Goal: Transaction & Acquisition: Purchase product/service

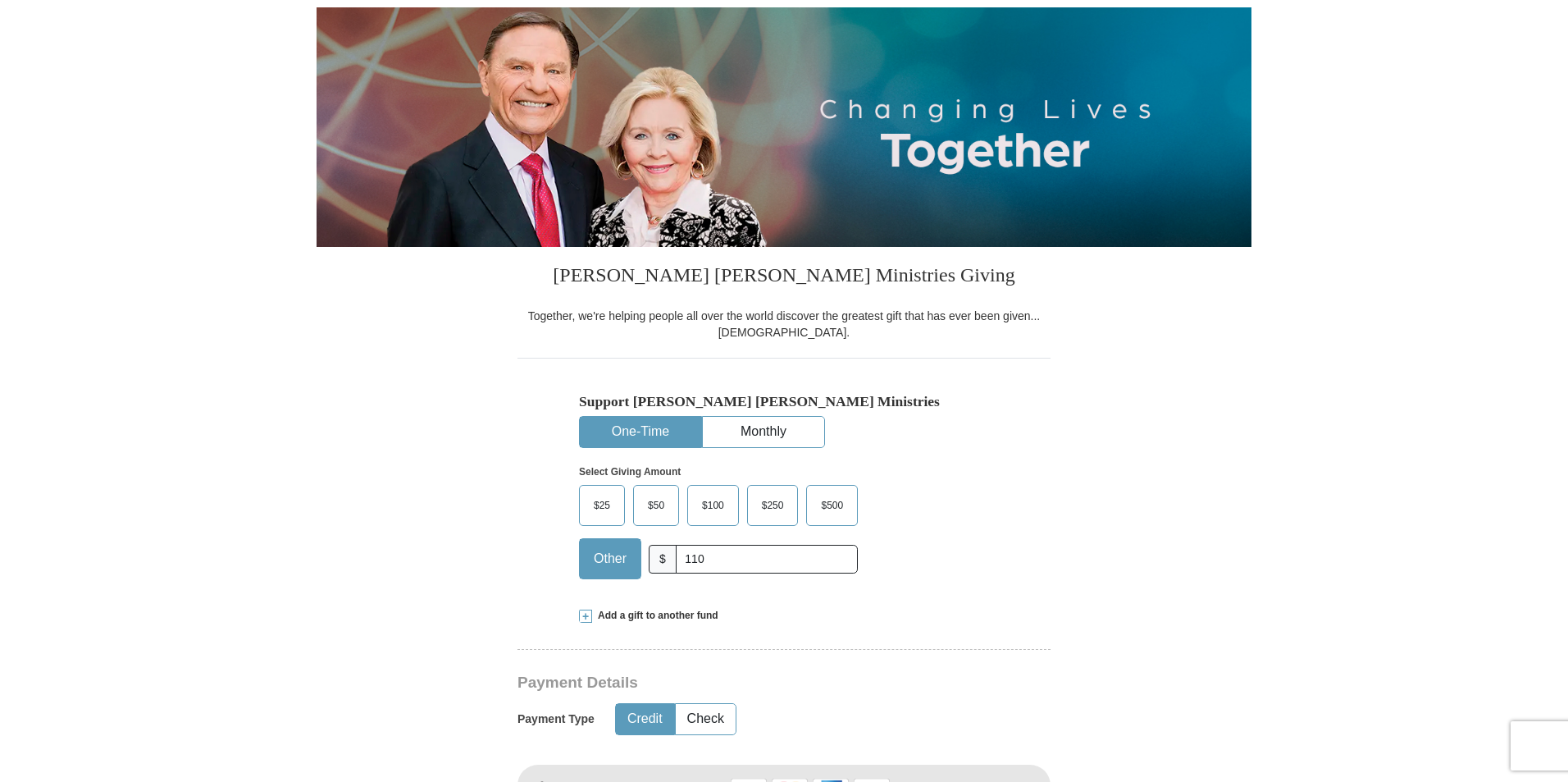
type input "110.00"
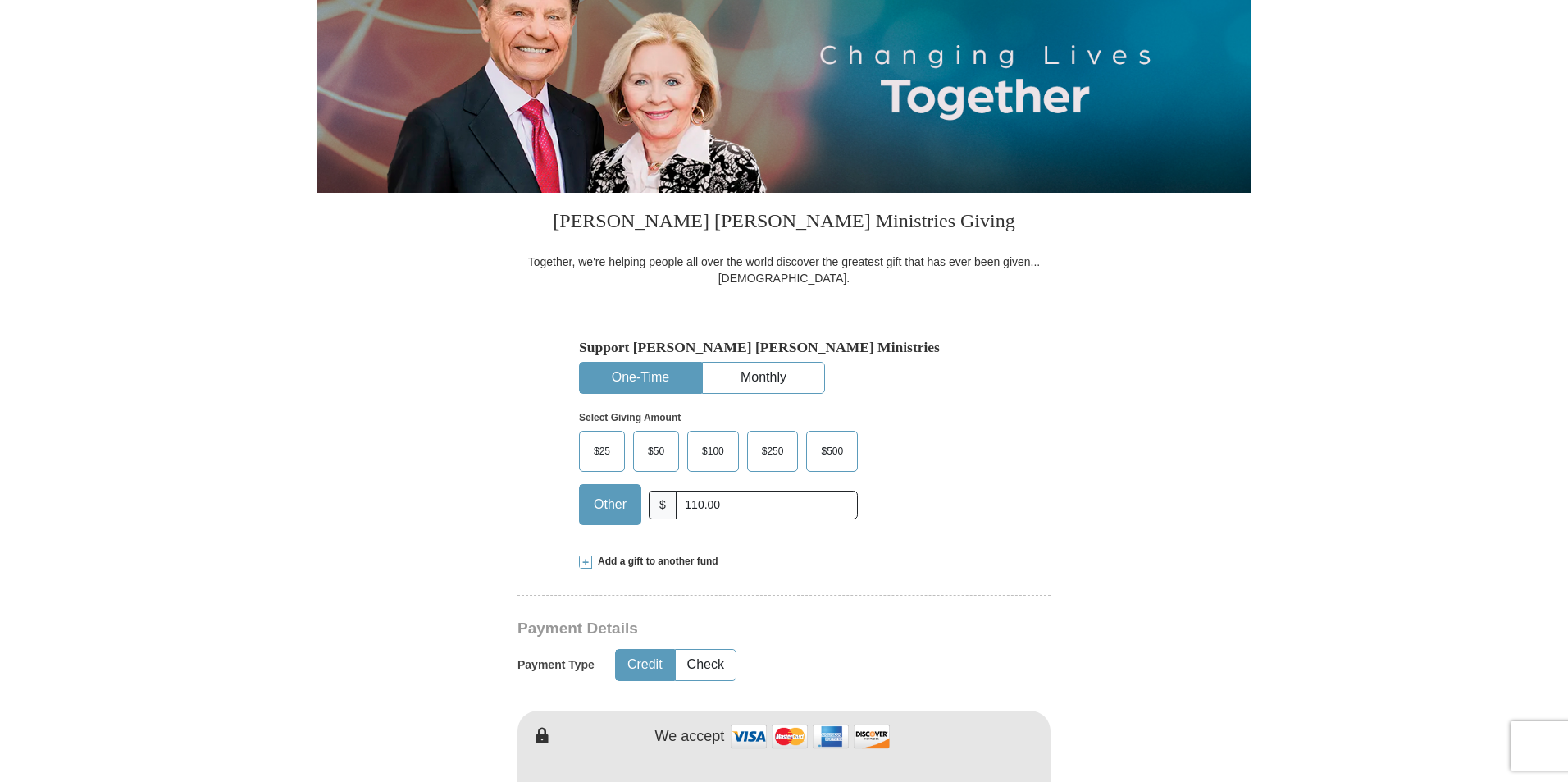
scroll to position [410, 0]
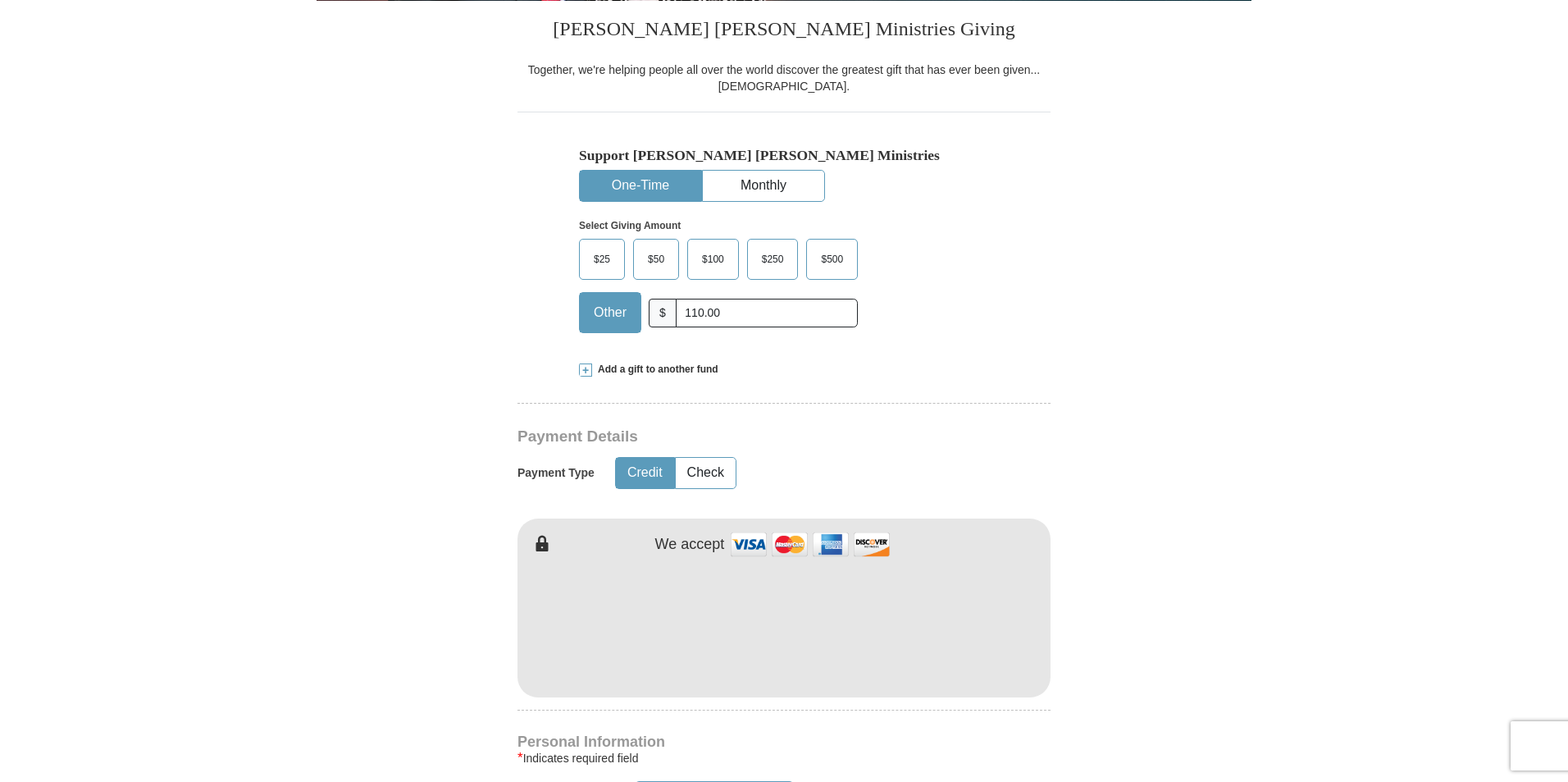
type input "[PERSON_NAME]"
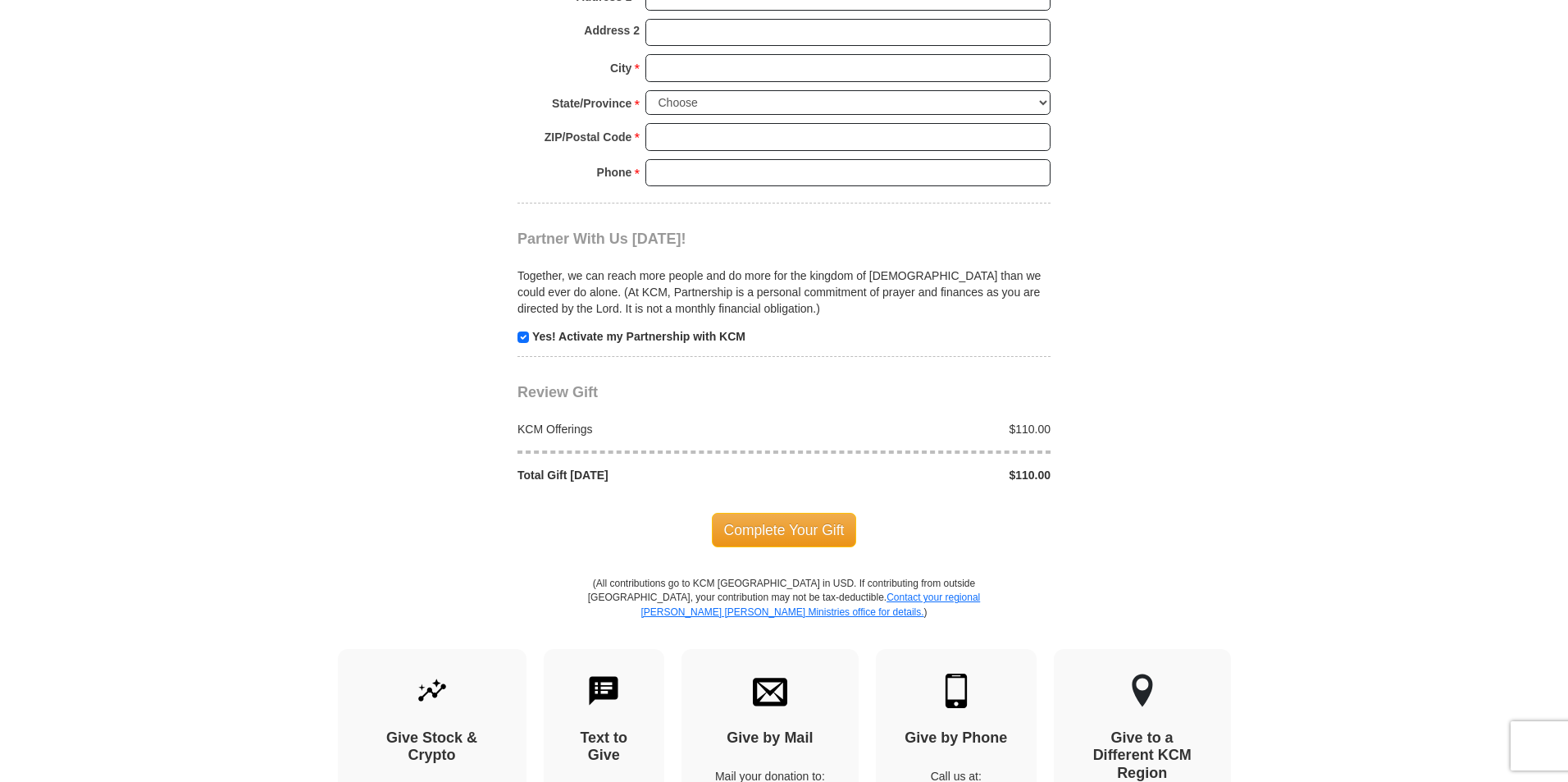
scroll to position [1477, 0]
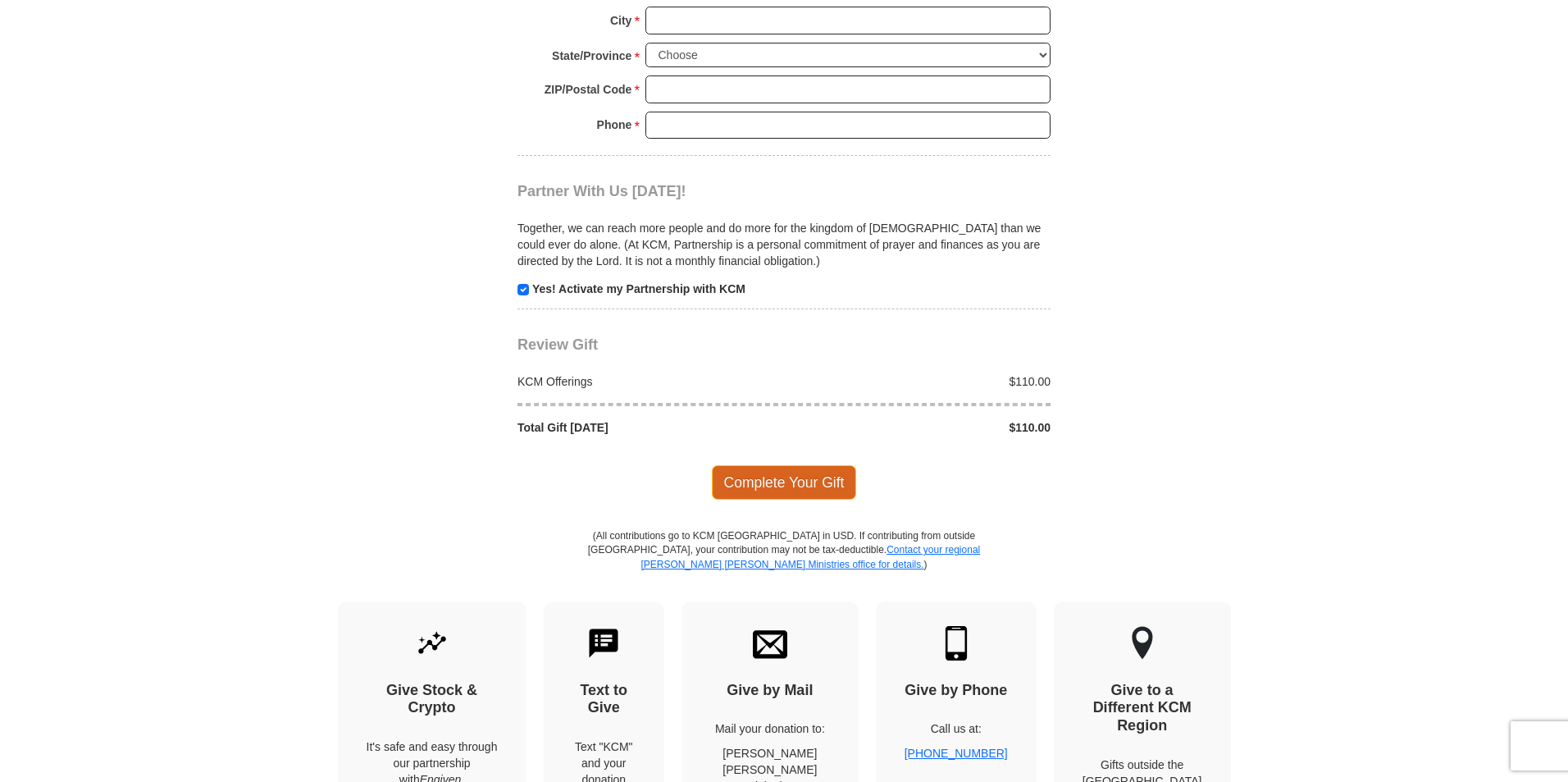
click at [803, 485] on span "Complete Your Gift" at bounding box center [784, 482] width 146 height 34
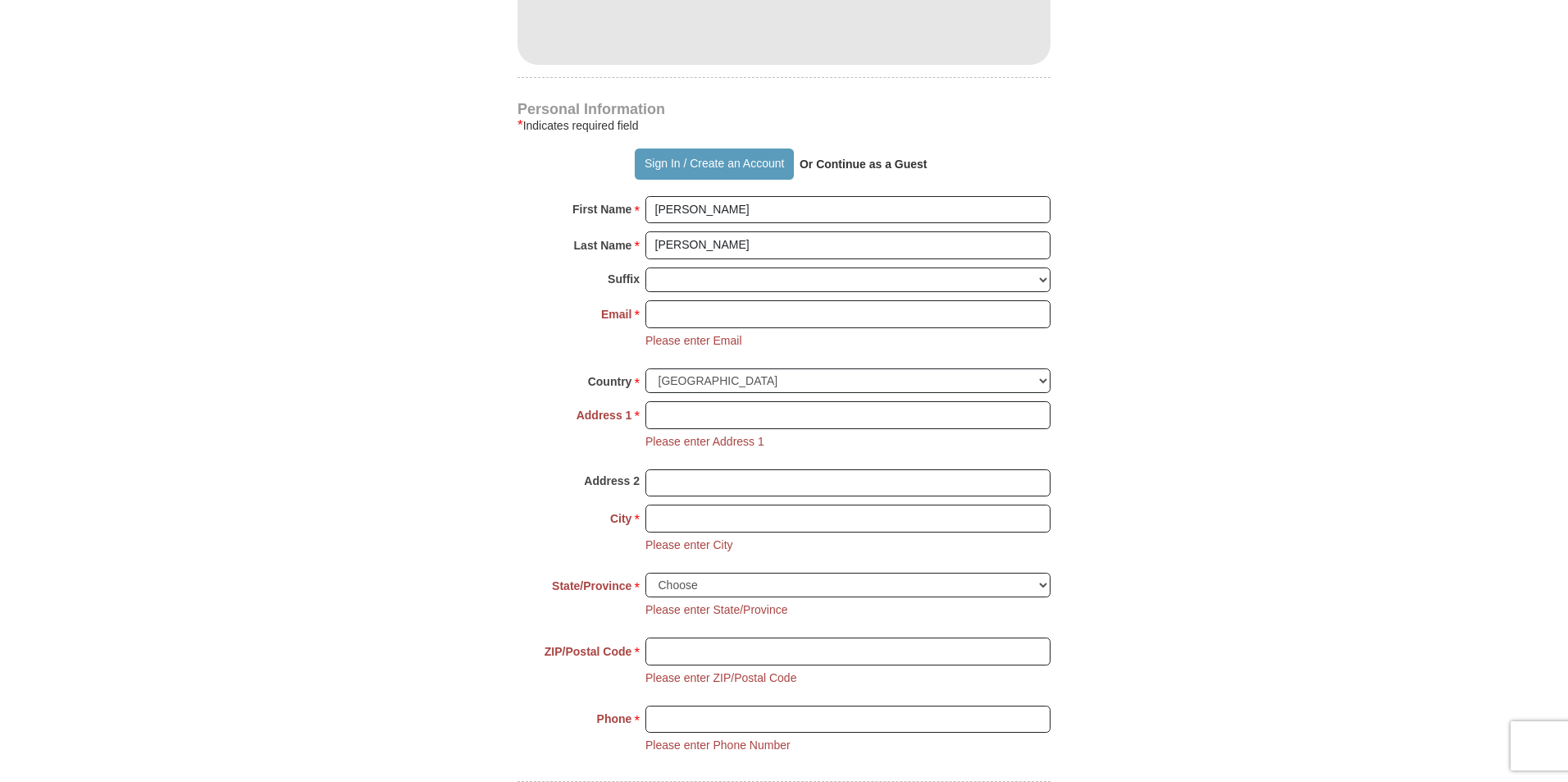
scroll to position [1003, 0]
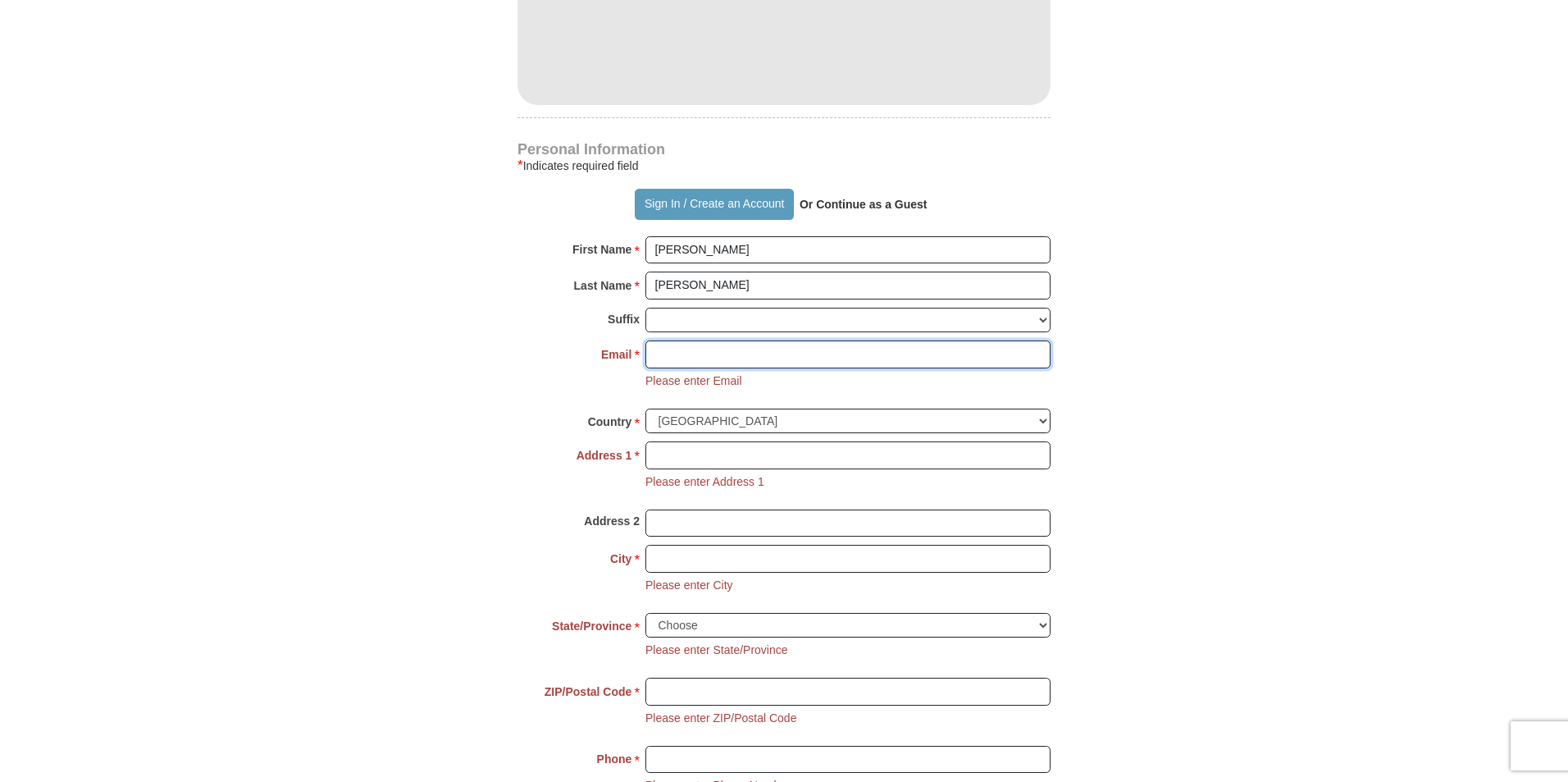
click at [896, 347] on input "Email *" at bounding box center [848, 355] width 405 height 28
type input "[EMAIL_ADDRESS][DOMAIN_NAME]"
type input "[STREET_ADDRESS]"
type input "Hemet"
select select "CA"
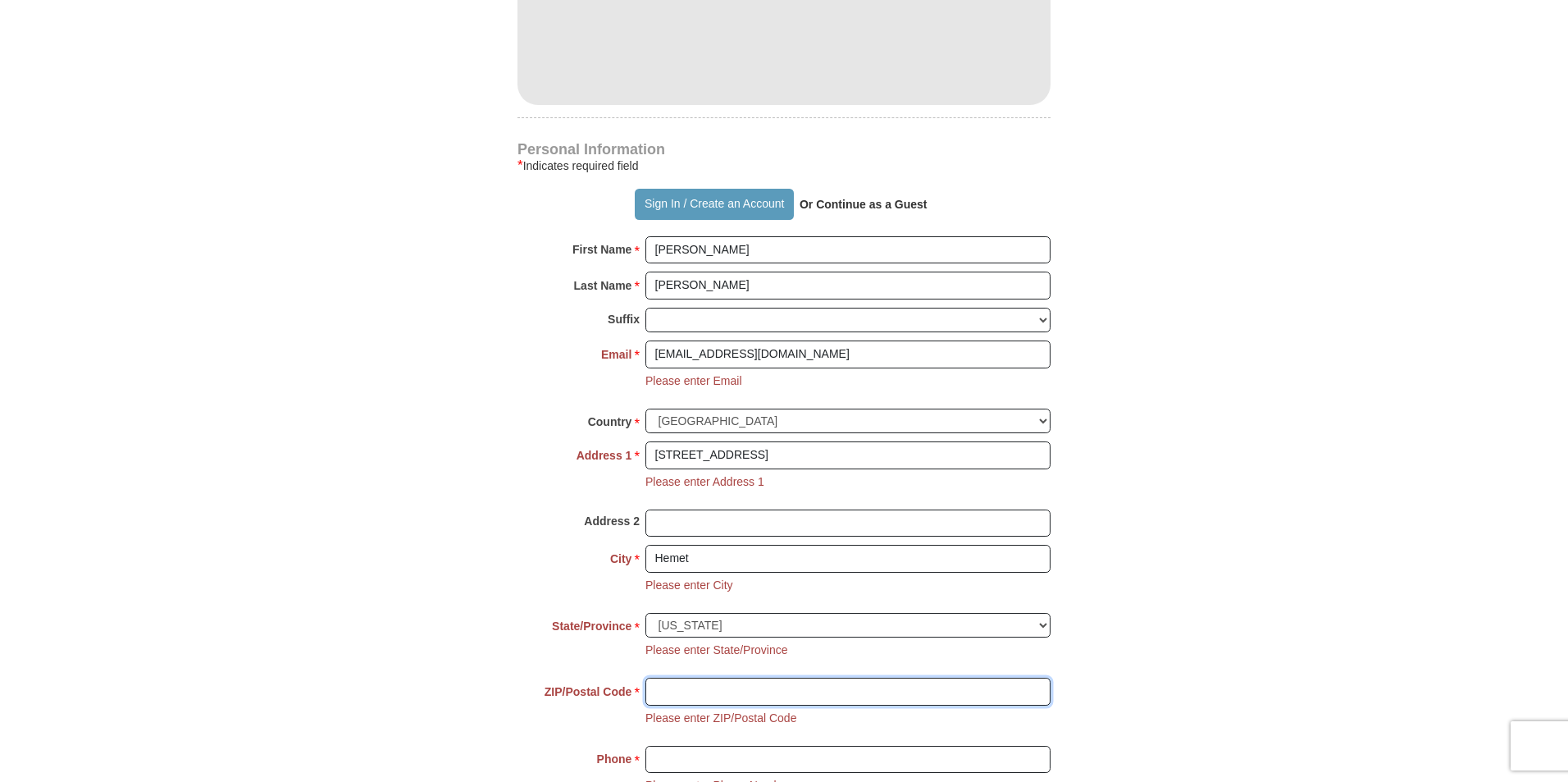
type input "92545-1647"
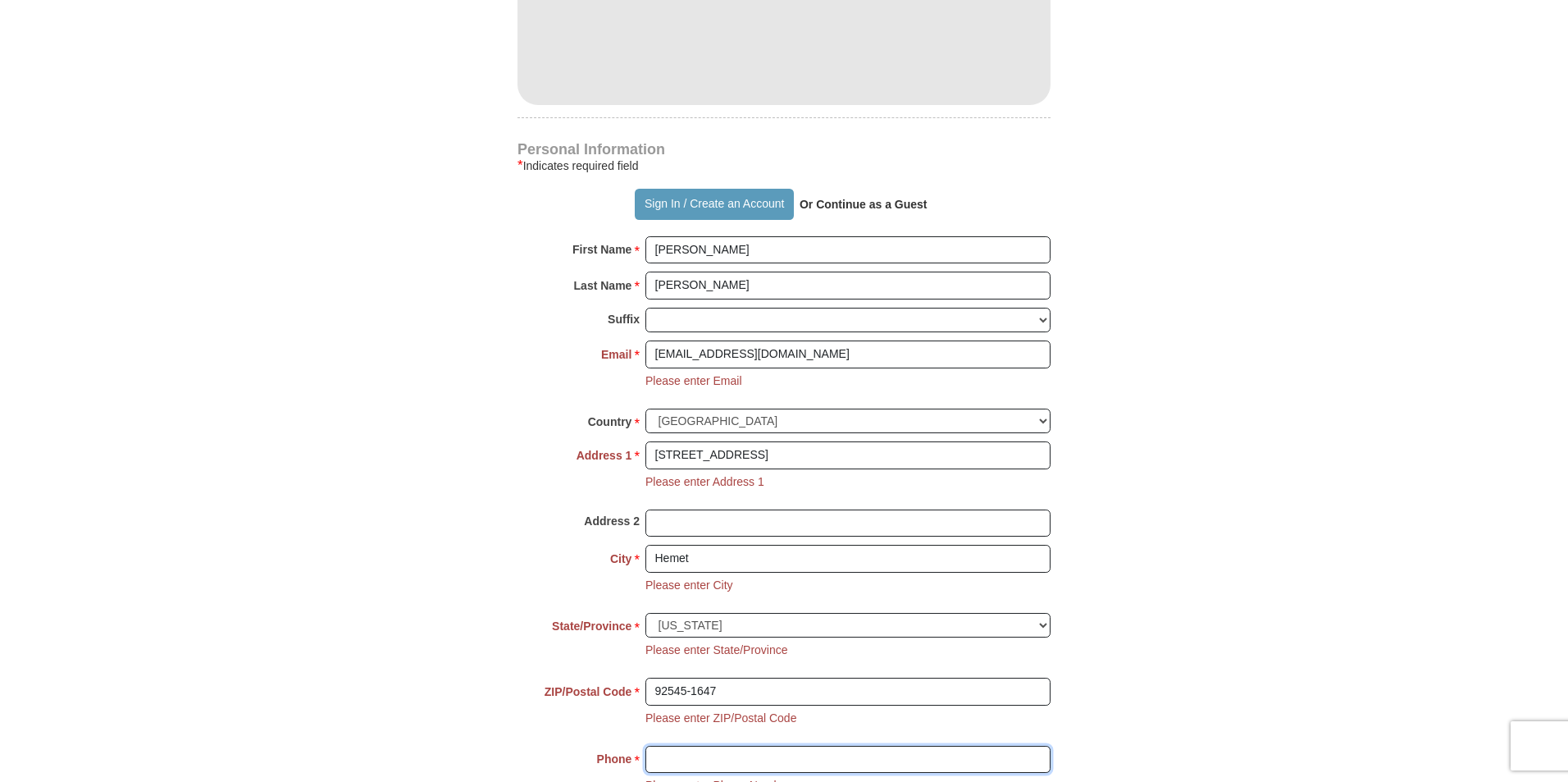
type input "9516034627"
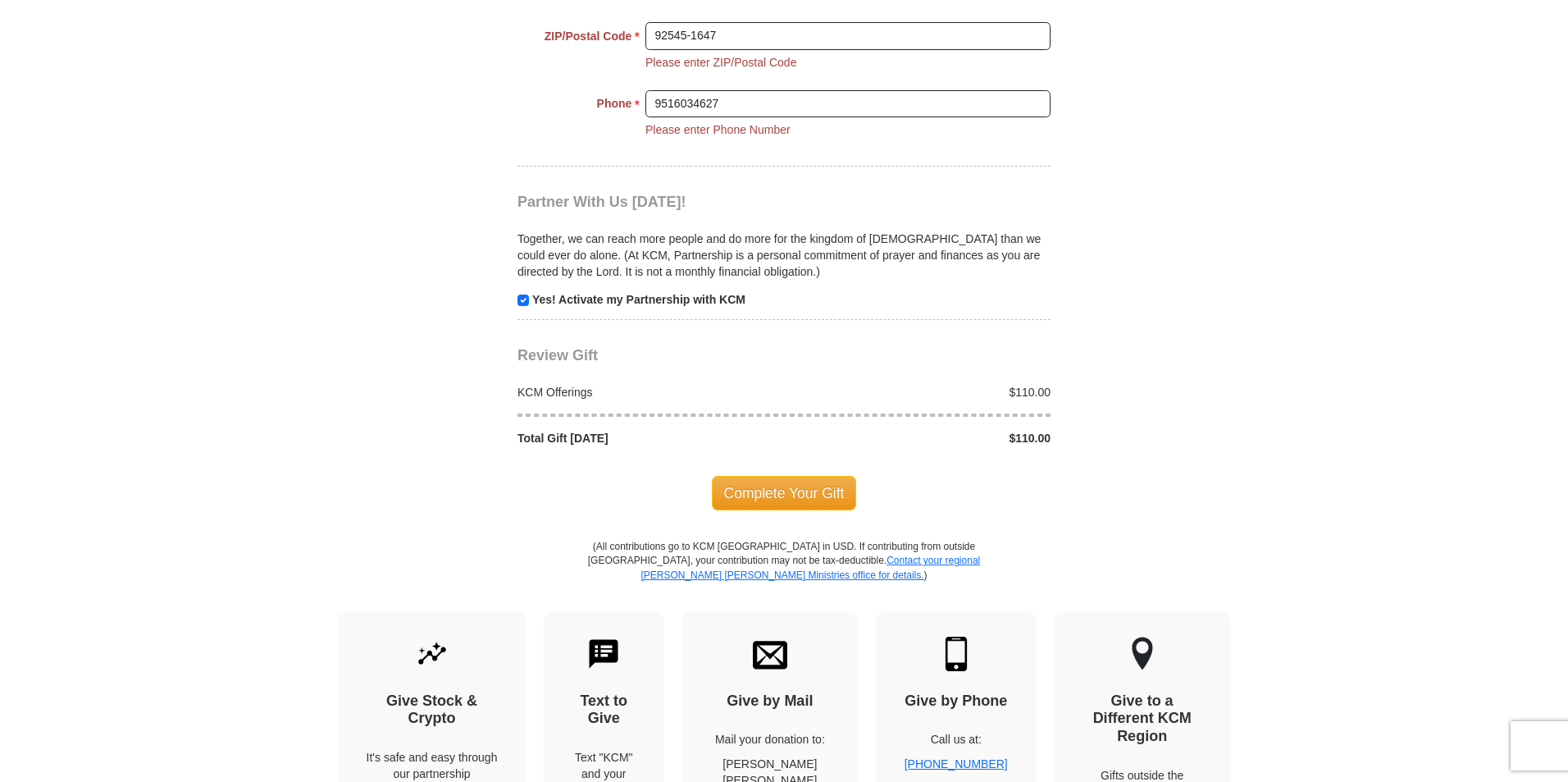
scroll to position [1658, 0]
click at [786, 491] on span "Complete Your Gift" at bounding box center [784, 492] width 146 height 34
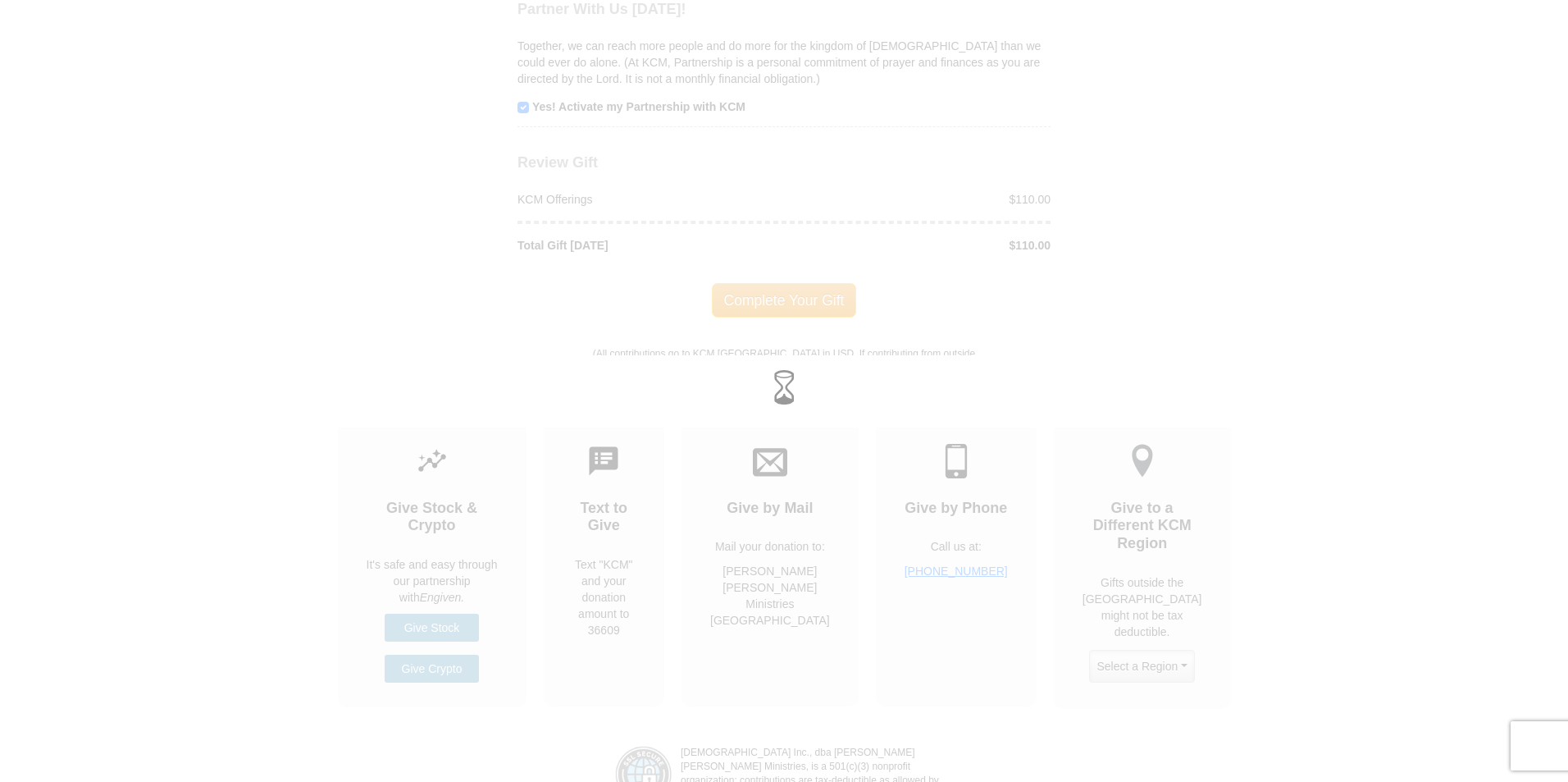
scroll to position [1563, 0]
